Goal: Find specific page/section: Find specific page/section

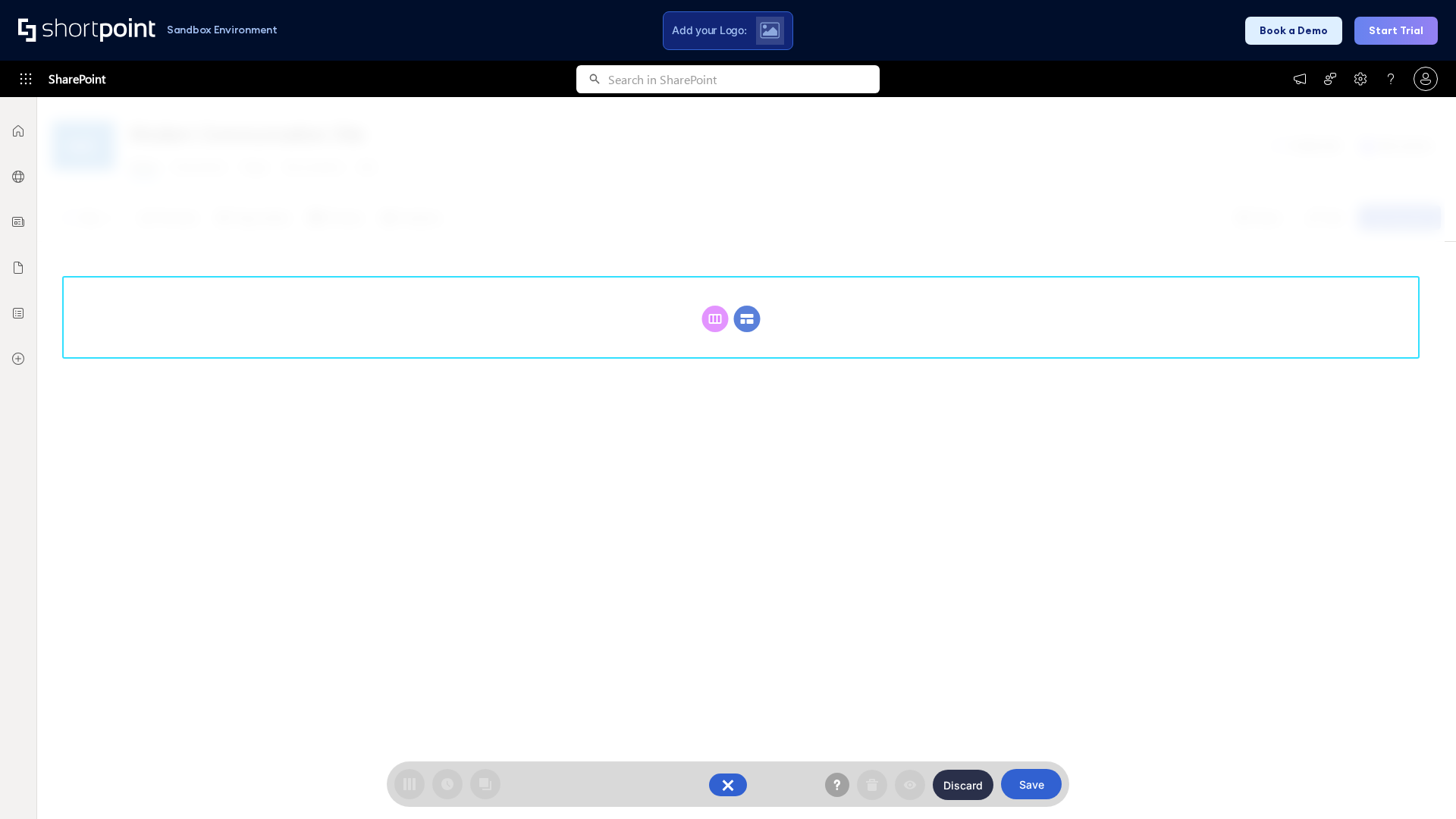
scroll to position [209, 0]
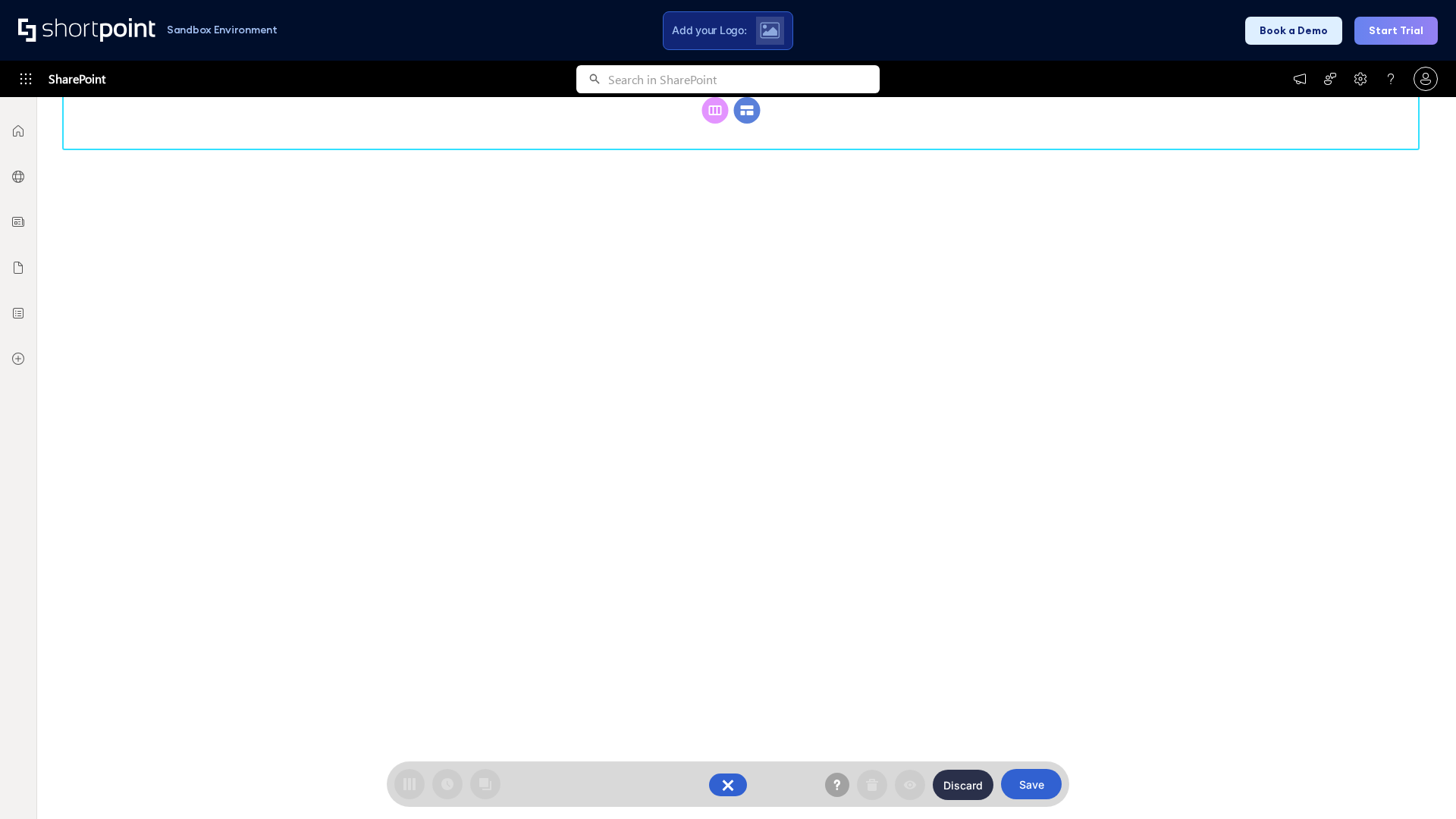
click at [747, 124] on circle at bounding box center [747, 110] width 26 height 26
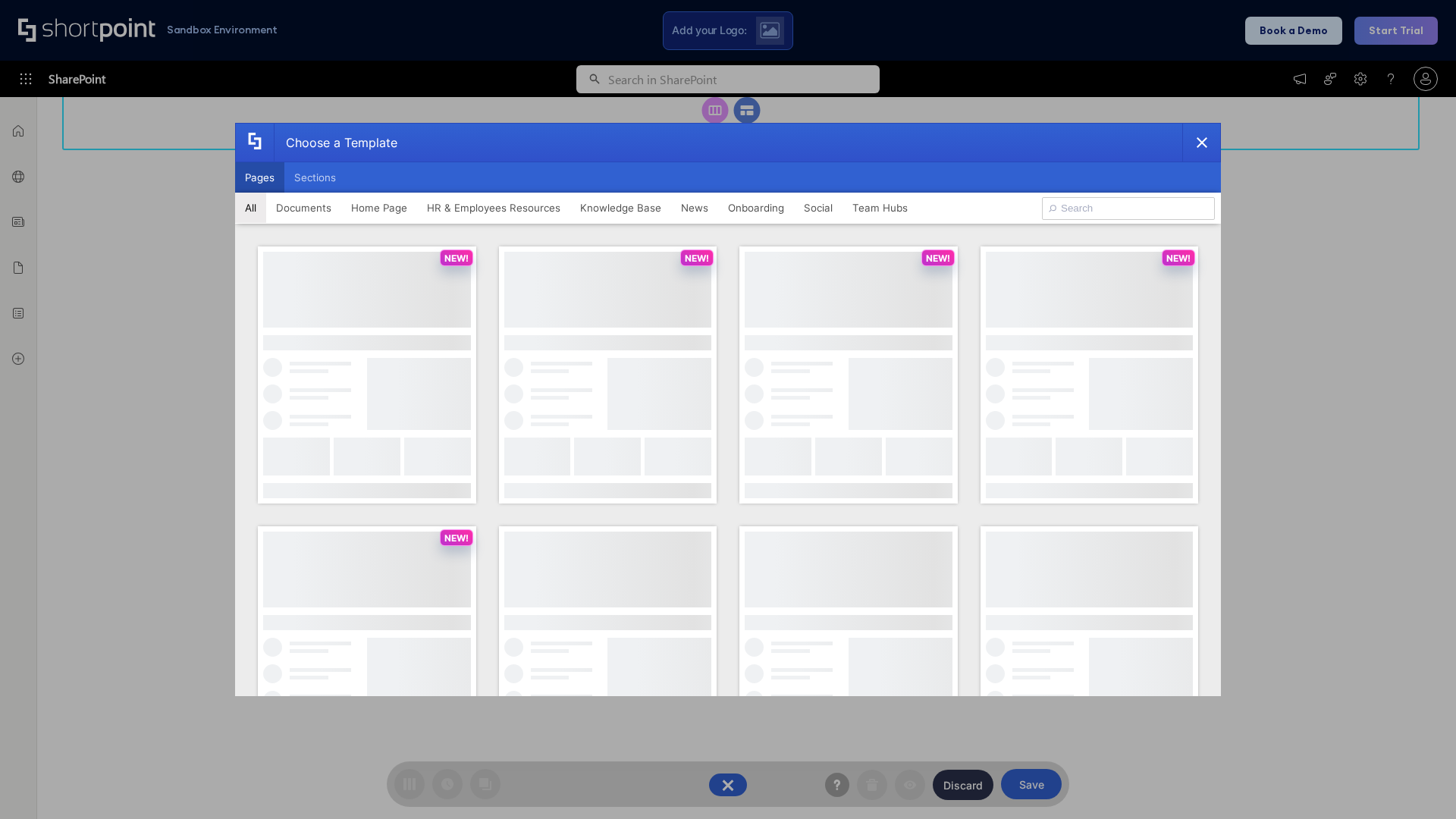
scroll to position [0, 0]
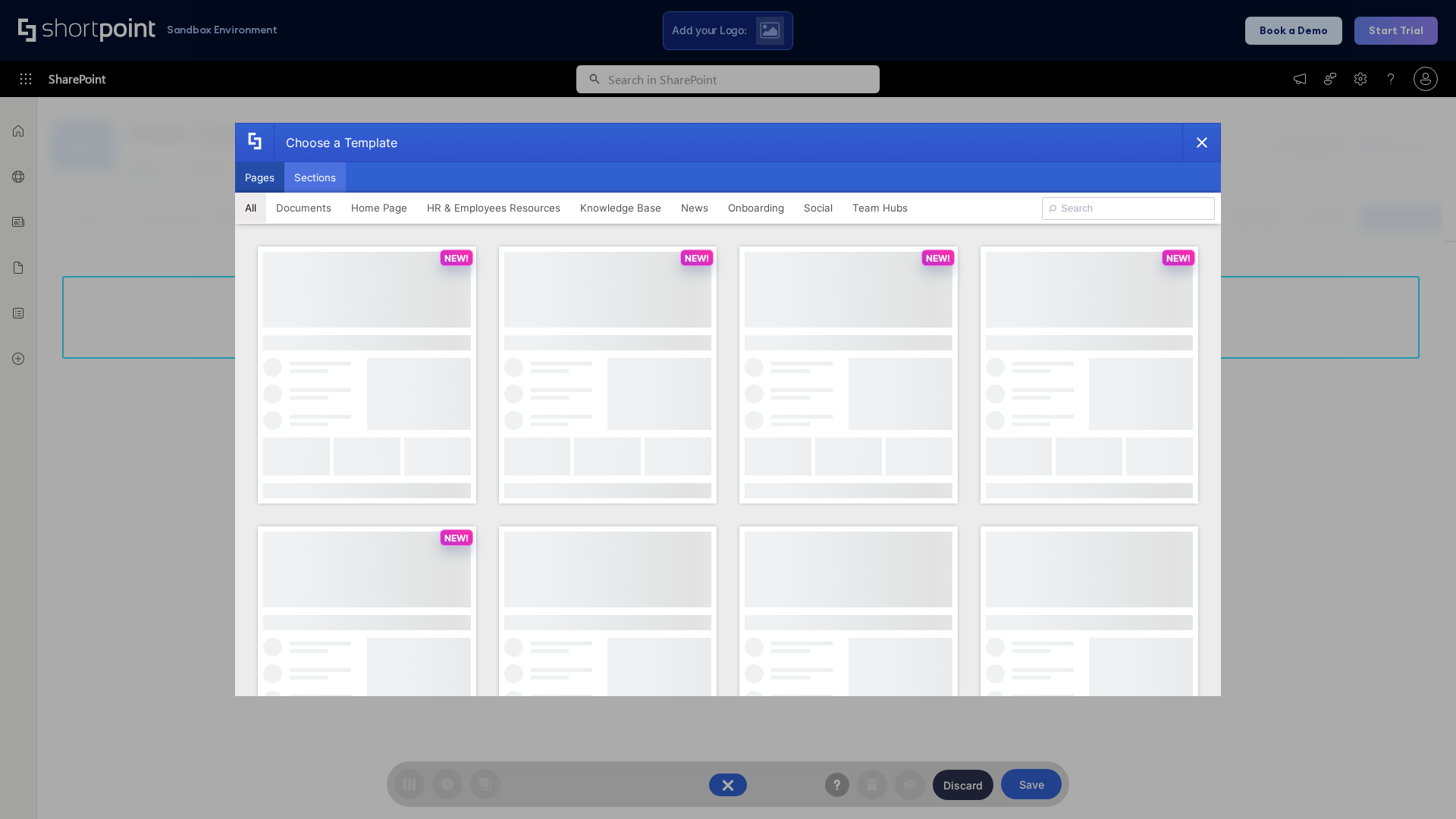
click at [315, 178] on button "Sections" at bounding box center [314, 178] width 61 height 30
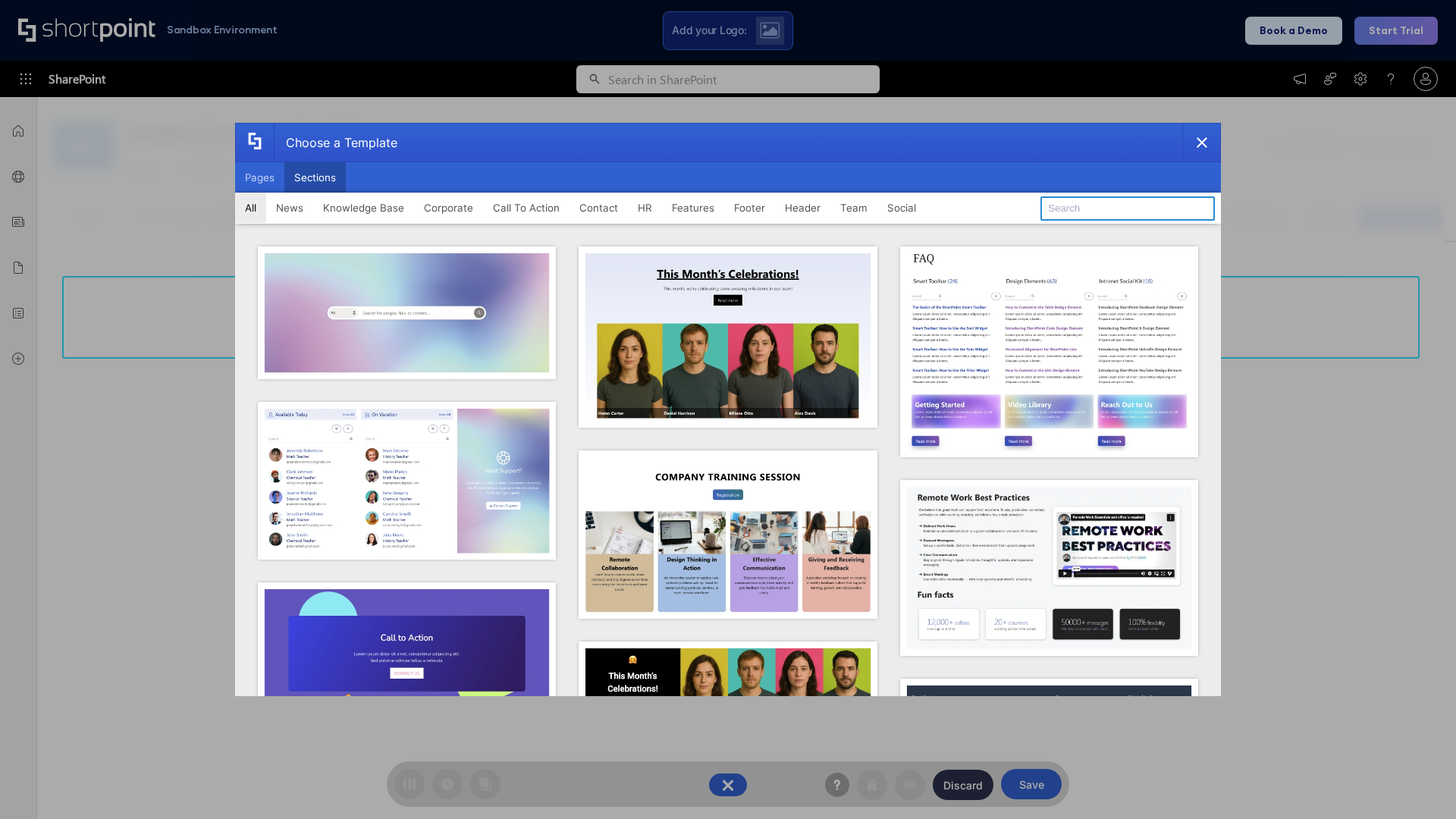
type input "Company News"
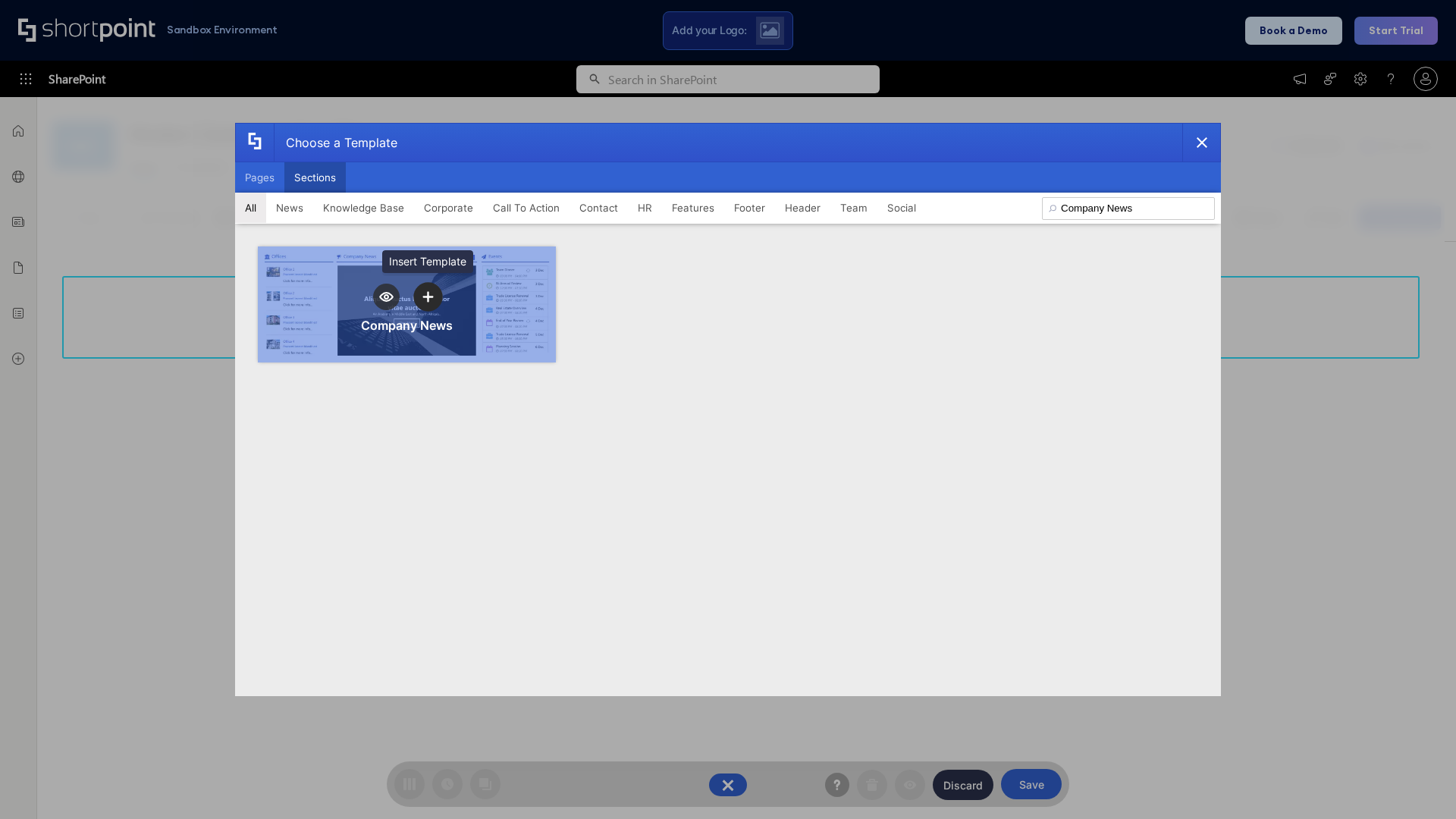
click at [428, 297] on icon "template selector" at bounding box center [427, 296] width 10 height 10
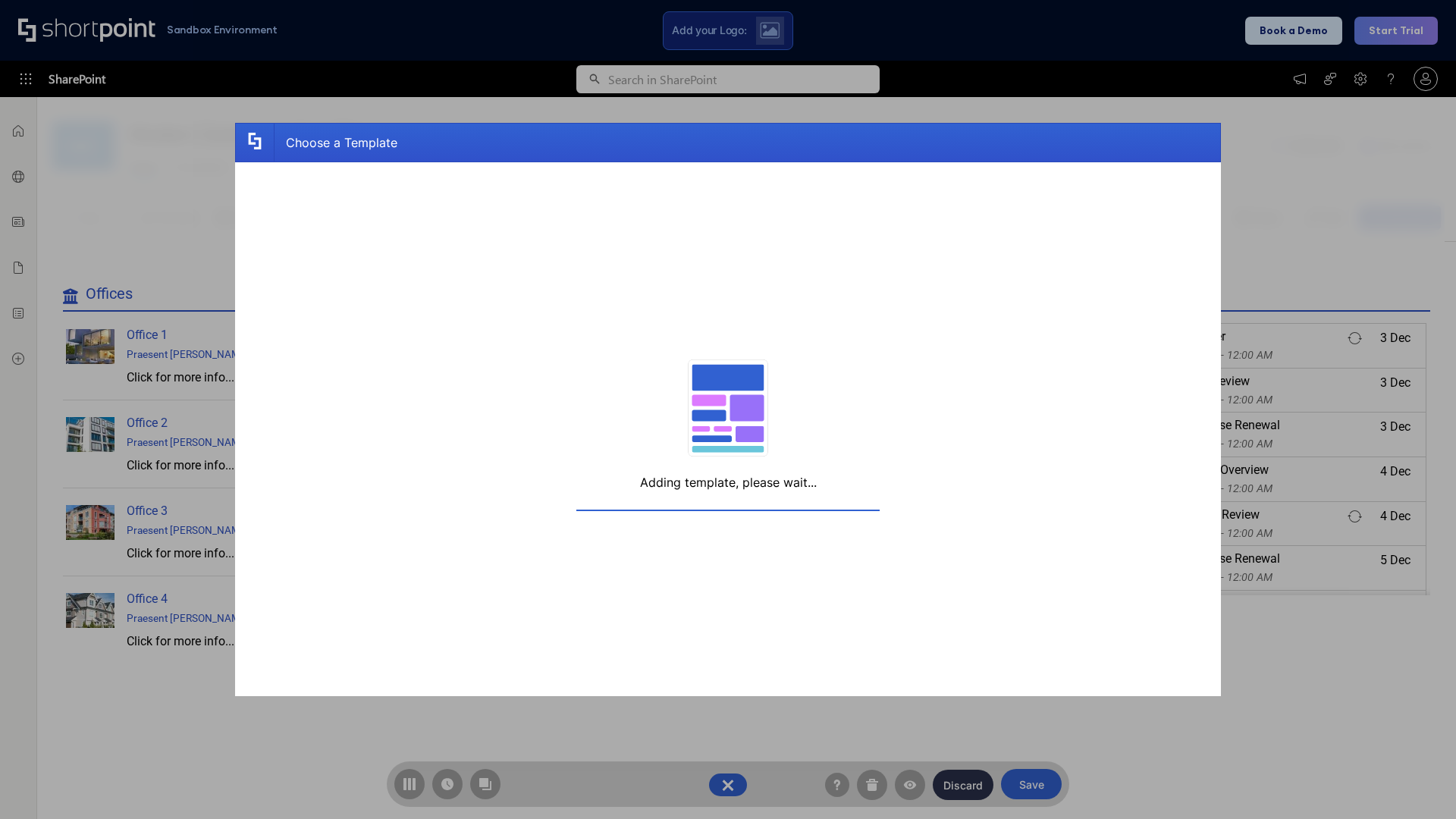
scroll to position [11, 11]
